Goal: Information Seeking & Learning: Learn about a topic

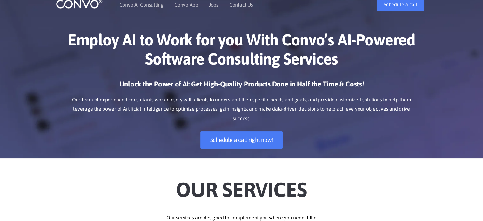
scroll to position [13, 0]
click at [216, 7] on link "Jobs" at bounding box center [214, 4] width 10 height 5
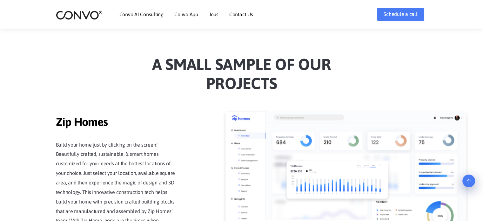
scroll to position [486, 0]
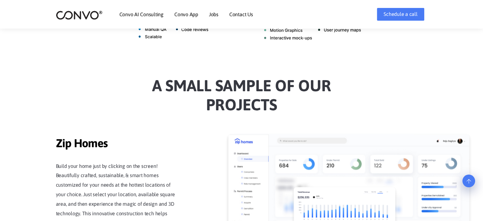
click at [214, 14] on link "Jobs" at bounding box center [214, 14] width 10 height 5
click at [215, 1] on li "Jobs" at bounding box center [214, 14] width 10 height 27
